Goal: Information Seeking & Learning: Learn about a topic

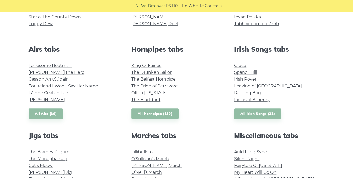
scroll to position [182, 0]
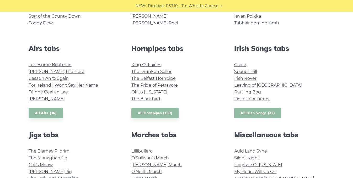
click at [263, 113] on link "All Irish Songs (32)" at bounding box center [257, 113] width 47 height 11
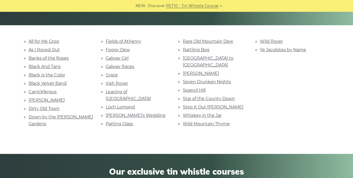
scroll to position [113, 0]
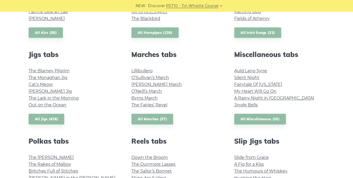
scroll to position [261, 0]
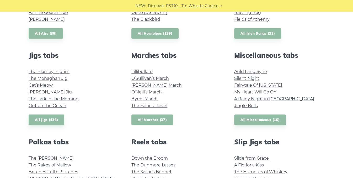
click at [160, 116] on link "All Marches (37)" at bounding box center [152, 119] width 42 height 11
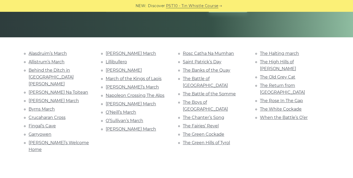
scroll to position [102, 0]
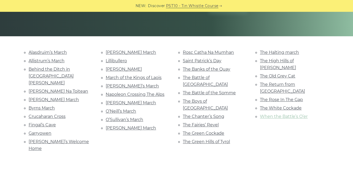
click at [295, 114] on link "When the Battle’s O’er" at bounding box center [284, 116] width 48 height 5
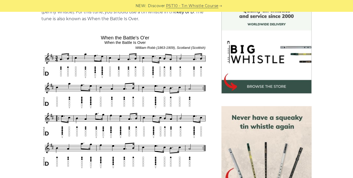
scroll to position [149, 0]
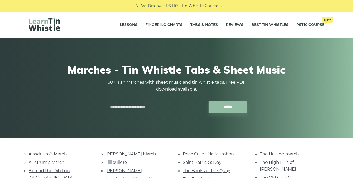
scroll to position [102, 0]
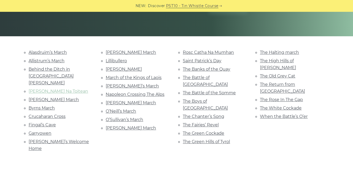
click at [65, 89] on link "Bó Mhín Na Toitean" at bounding box center [59, 91] width 60 height 5
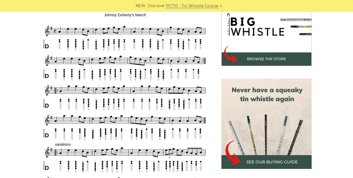
scroll to position [174, 0]
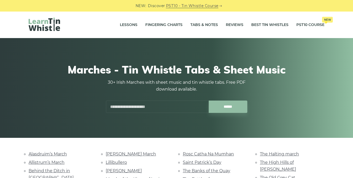
scroll to position [102, 0]
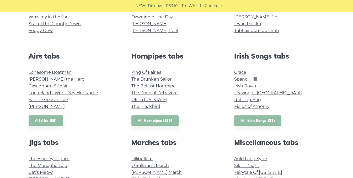
scroll to position [175, 0]
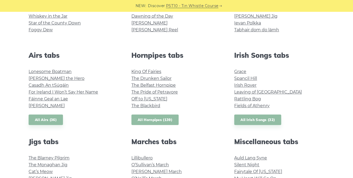
click at [160, 119] on link "All Hornpipes (139)" at bounding box center [154, 119] width 47 height 11
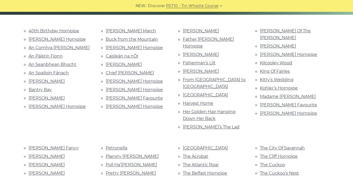
scroll to position [124, 0]
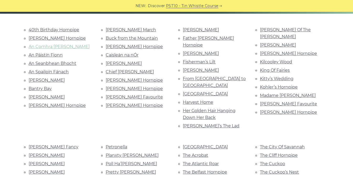
click at [56, 47] on link "An Comhra [PERSON_NAME]" at bounding box center [59, 46] width 61 height 5
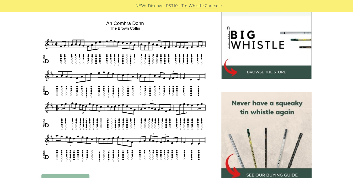
scroll to position [160, 0]
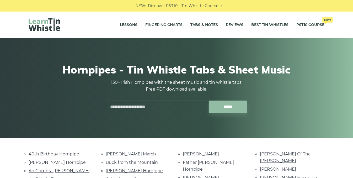
scroll to position [124, 0]
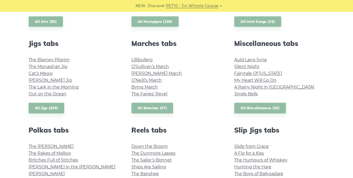
scroll to position [272, 0]
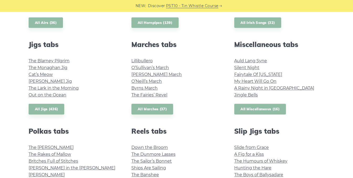
click at [269, 111] on link "All Miscellaneous (16)" at bounding box center [260, 109] width 52 height 11
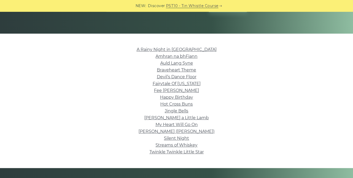
scroll to position [105, 0]
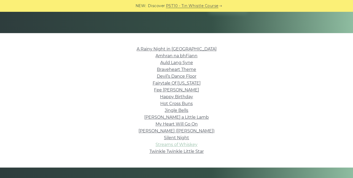
click at [185, 144] on link "Streams of Whiskey" at bounding box center [177, 144] width 42 height 5
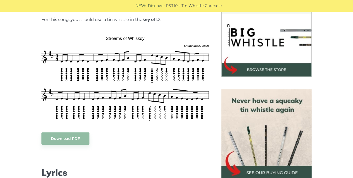
scroll to position [165, 0]
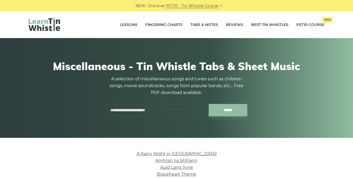
scroll to position [105, 0]
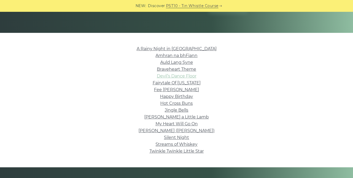
click at [175, 75] on link "Devil’s Dance Floor" at bounding box center [177, 75] width 40 height 5
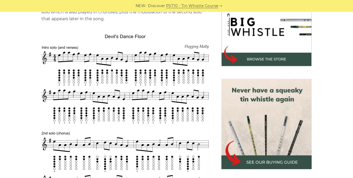
scroll to position [173, 0]
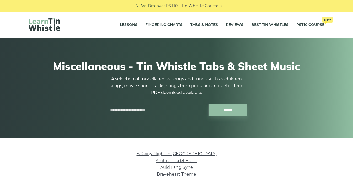
scroll to position [105, 0]
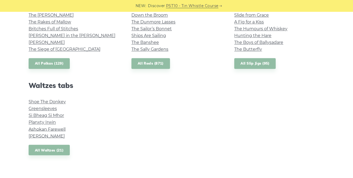
scroll to position [405, 0]
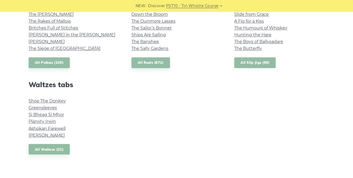
click at [247, 62] on link "All Slip Jigs (95)" at bounding box center [254, 62] width 41 height 11
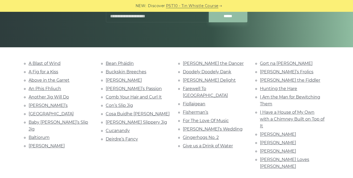
scroll to position [92, 0]
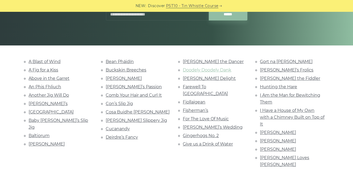
click at [224, 69] on link "Doodely Doodely Dank" at bounding box center [207, 69] width 49 height 5
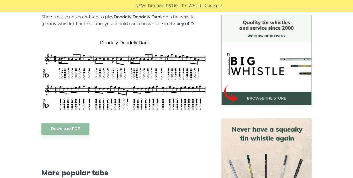
scroll to position [136, 0]
